Goal: Transaction & Acquisition: Purchase product/service

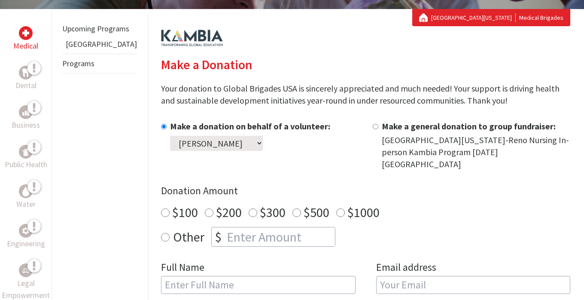
scroll to position [151, 0]
click at [219, 141] on select "Select a volunteer... [PERSON_NAME] [PERSON_NAME] [PERSON_NAME]" at bounding box center [216, 143] width 93 height 15
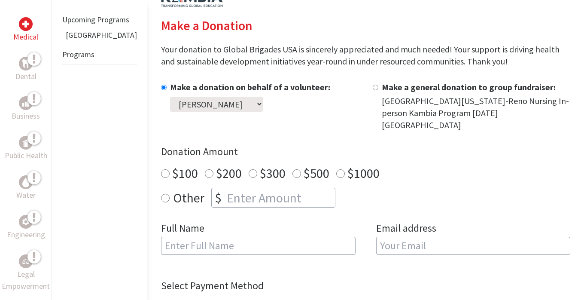
scroll to position [178, 0]
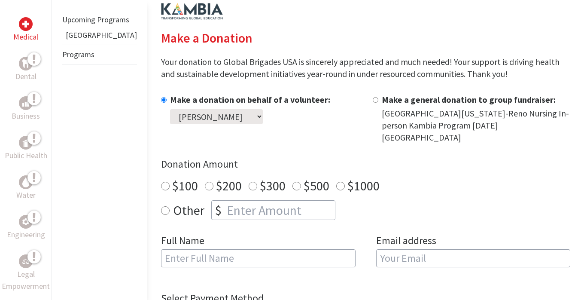
click at [161, 182] on input "$100" at bounding box center [165, 186] width 9 height 9
radio input "true"
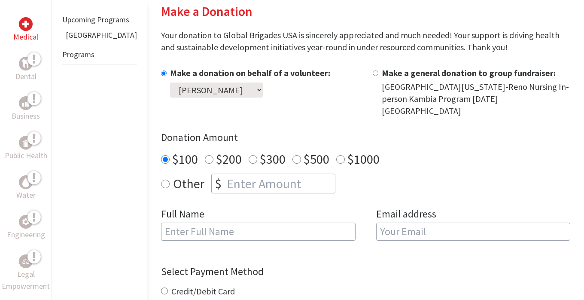
click at [208, 96] on select "Select a volunteer... [PERSON_NAME] [PERSON_NAME] [PERSON_NAME]" at bounding box center [216, 89] width 93 height 15
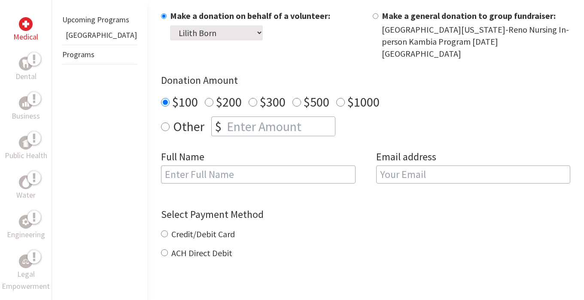
scroll to position [259, 0]
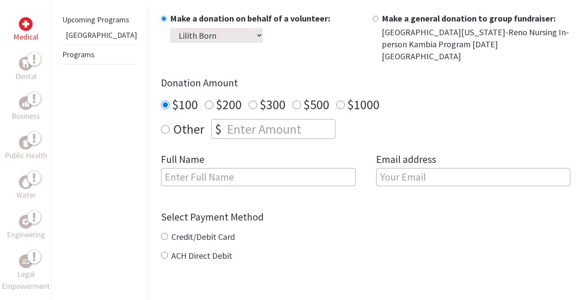
click at [212, 36] on select "Select a volunteer... [PERSON_NAME] [PERSON_NAME] [PERSON_NAME]" at bounding box center [216, 35] width 93 height 15
select select "DDFD8FEB-9E2F-11F0-9E6E-42010A400005"
radio input "true"
click at [225, 119] on input "number" at bounding box center [280, 128] width 110 height 19
type input "20"
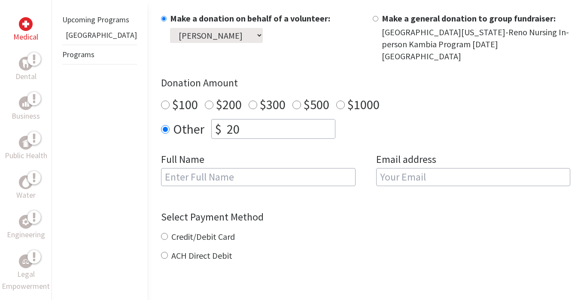
click at [374, 119] on div "Other $ 20" at bounding box center [365, 129] width 409 height 20
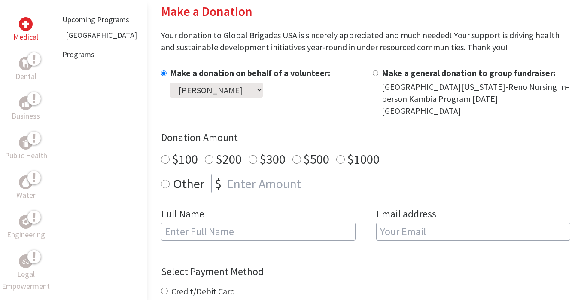
click at [373, 73] on input "Make a general donation to group fundraiser:" at bounding box center [376, 73] width 6 height 6
radio input "true"
click at [161, 73] on input "Make a donation on behalf of a volunteer:" at bounding box center [164, 73] width 6 height 6
radio input "true"
click at [170, 88] on select "Select a volunteer... [PERSON_NAME] [PERSON_NAME] [PERSON_NAME] [PERSON_NAME]" at bounding box center [216, 89] width 93 height 15
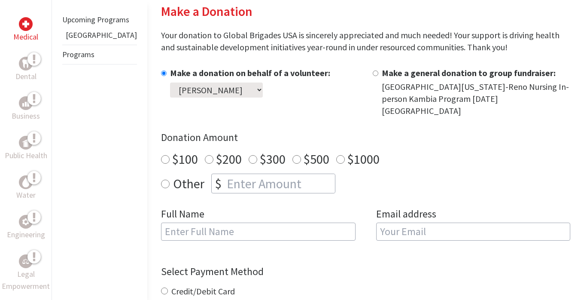
click at [373, 74] on input "Make a general donation to group fundraiser:" at bounding box center [376, 73] width 6 height 6
radio input "true"
click at [161, 75] on input "Make a donation on behalf of a volunteer:" at bounding box center [164, 73] width 6 height 6
radio input "true"
click at [170, 86] on select "Select a volunteer... [PERSON_NAME] [PERSON_NAME] [PERSON_NAME] [PERSON_NAME]" at bounding box center [216, 89] width 93 height 15
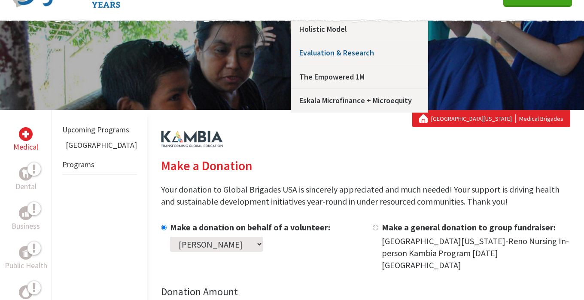
scroll to position [57, 0]
